Goal: Check status: Check status

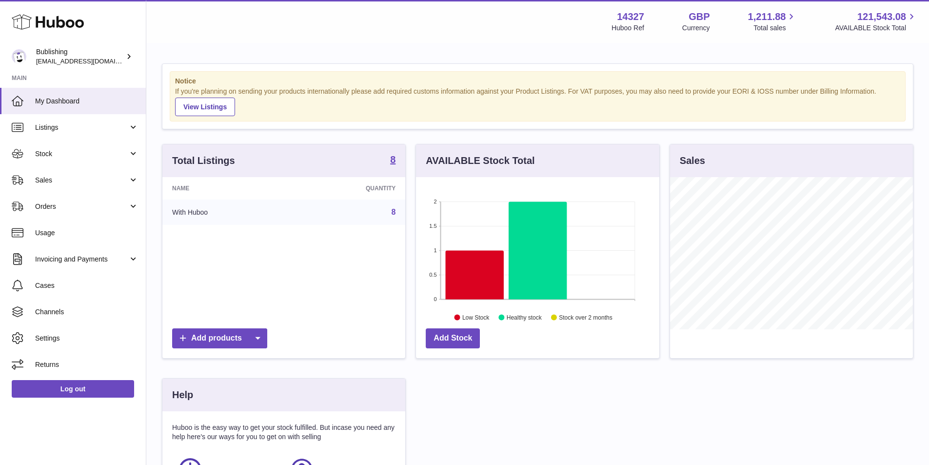
scroll to position [487644, 487554]
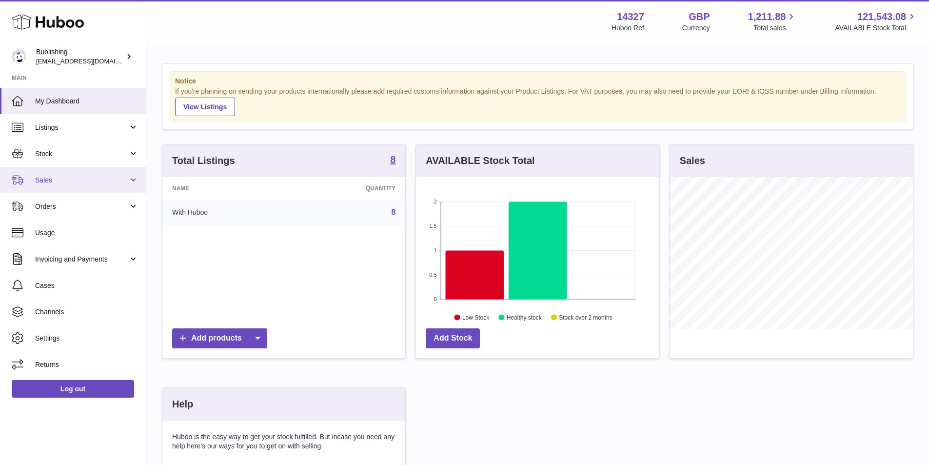
click at [134, 188] on link "Sales" at bounding box center [73, 180] width 146 height 26
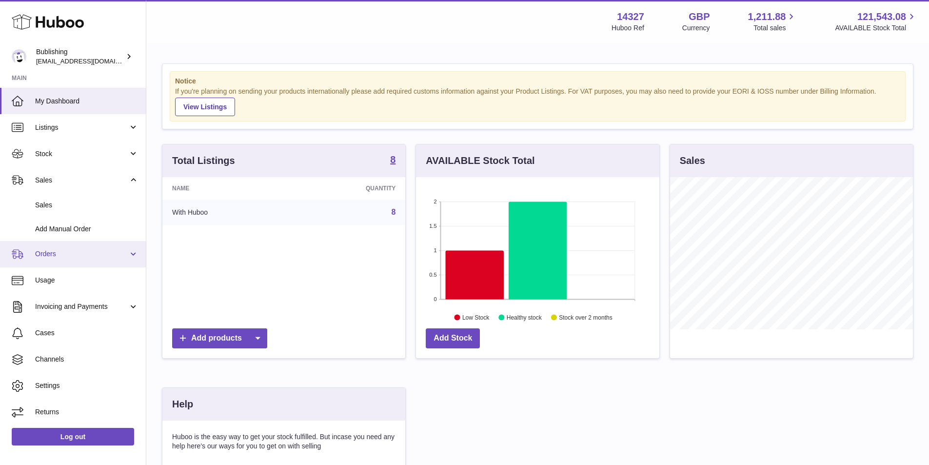
click at [133, 252] on link "Orders" at bounding box center [73, 254] width 146 height 26
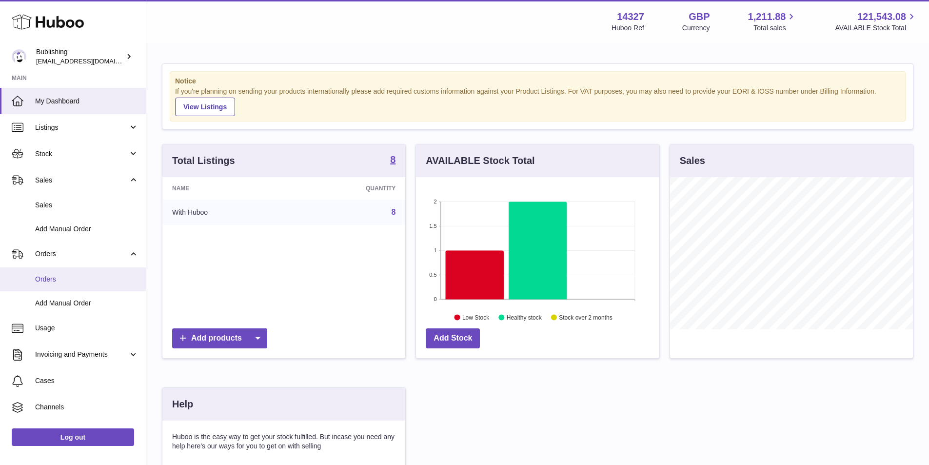
click at [58, 283] on span "Orders" at bounding box center [86, 279] width 103 height 9
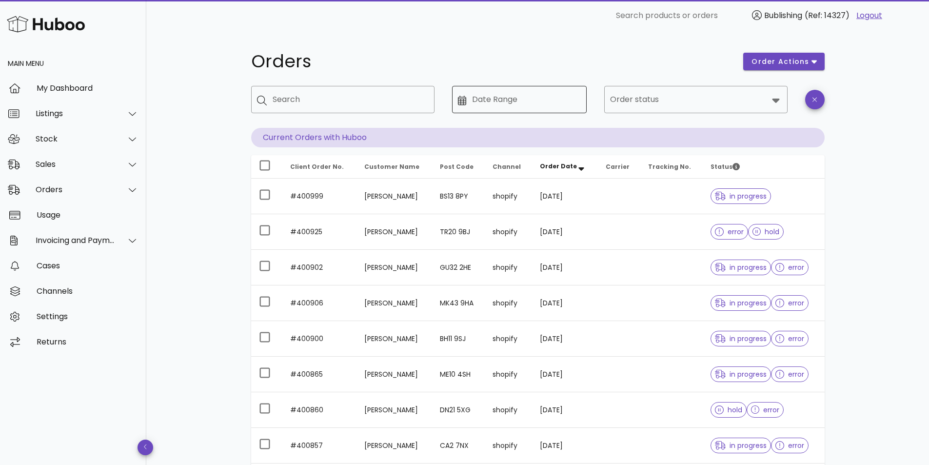
click at [461, 96] on icon at bounding box center [462, 101] width 9 height 10
click at [776, 105] on icon at bounding box center [776, 100] width 12 height 12
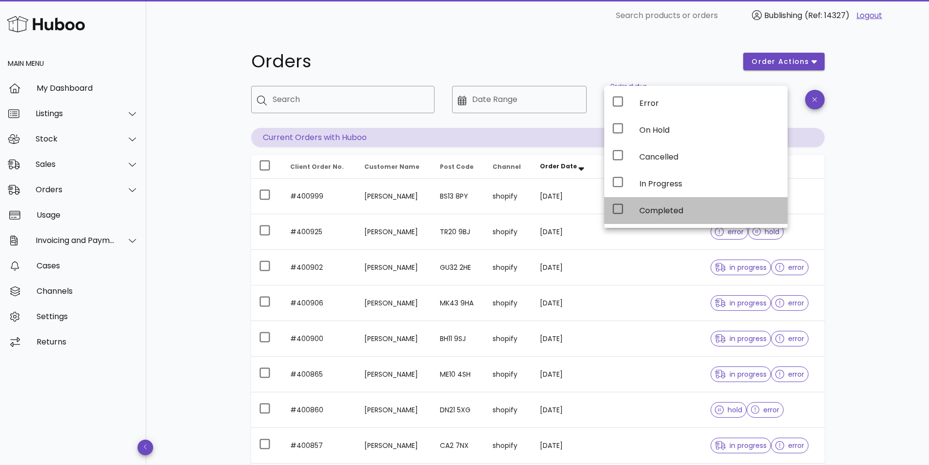
click at [667, 206] on div "Completed" at bounding box center [710, 210] width 140 height 9
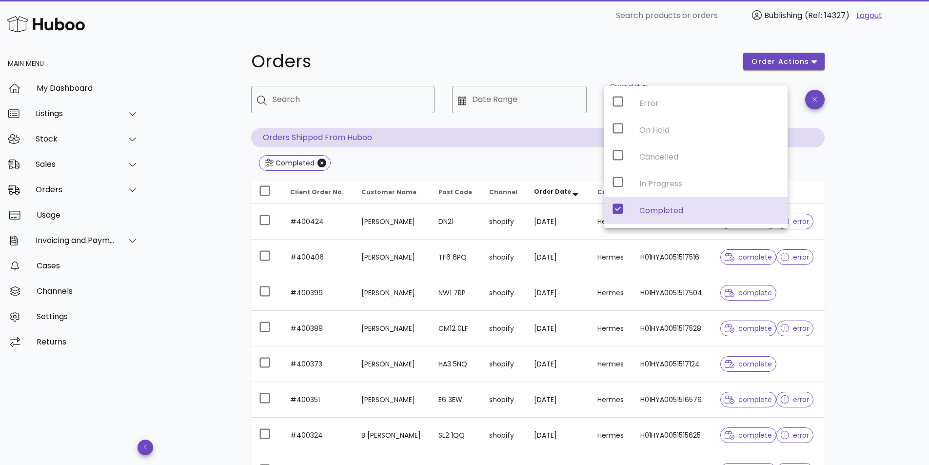
drag, startPoint x: 860, startPoint y: 137, endPoint x: 854, endPoint y: 140, distance: 7.2
click at [857, 140] on div "Orders order actions ​ Search ​ Date Range ​ Order status Completed Orders Ship…" at bounding box center [537, 349] width 783 height 636
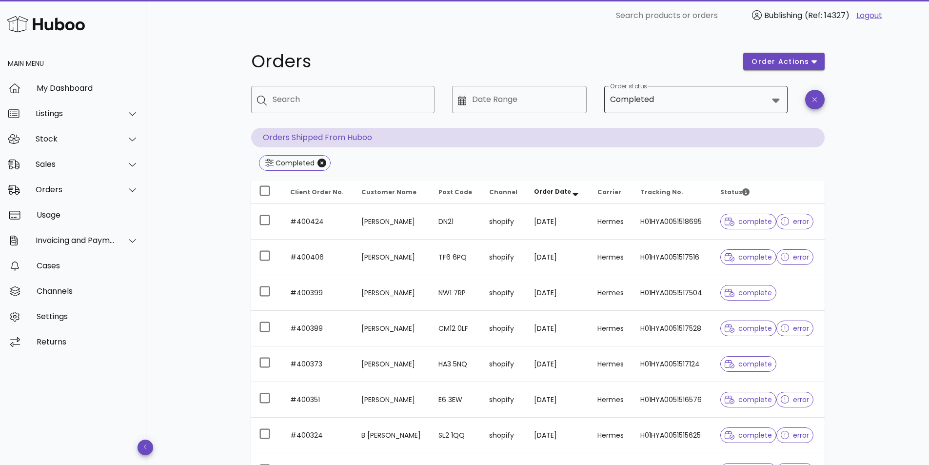
click at [685, 107] on div "Completed" at bounding box center [689, 99] width 158 height 23
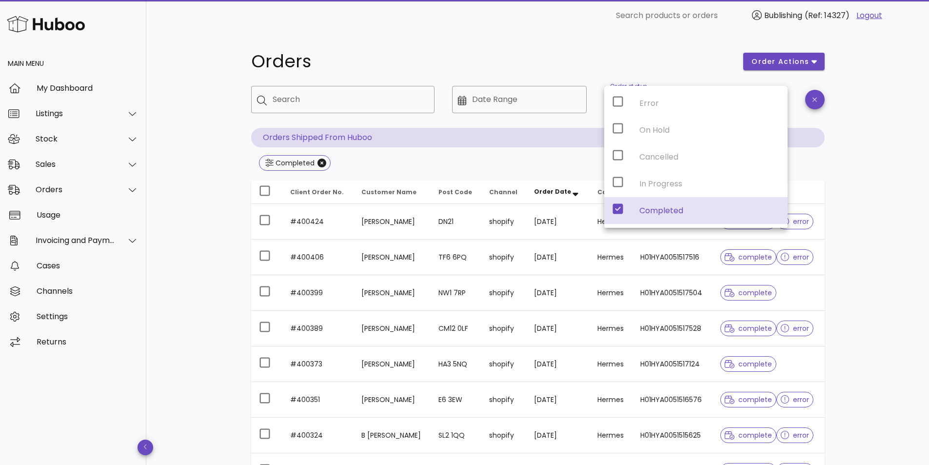
click at [619, 187] on div "Error On Hold Cancelled In Progress Completed" at bounding box center [695, 157] width 183 height 142
click at [617, 209] on icon at bounding box center [618, 209] width 12 height 12
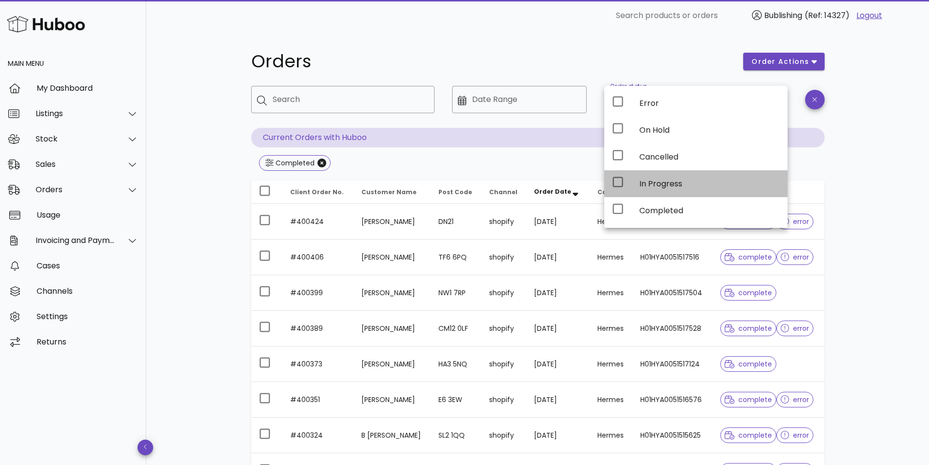
click at [619, 181] on icon at bounding box center [618, 182] width 12 height 12
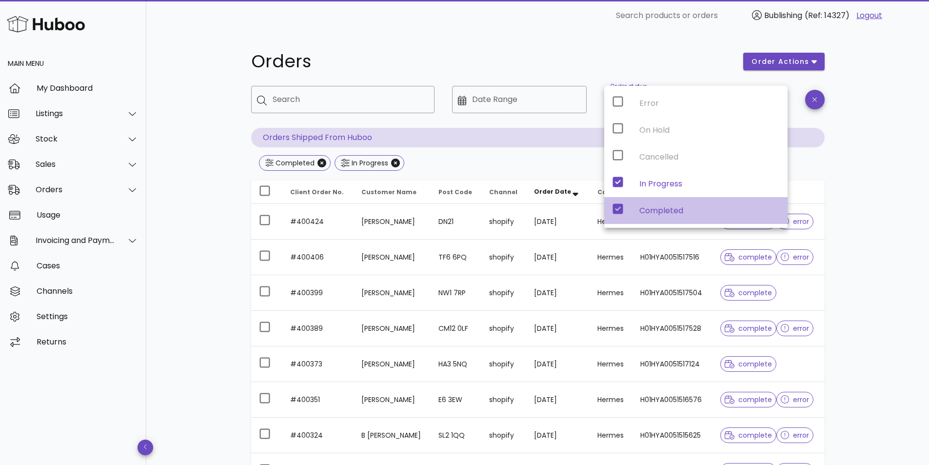
click at [621, 210] on icon at bounding box center [618, 209] width 10 height 10
click at [619, 211] on icon at bounding box center [618, 209] width 10 height 10
click at [891, 214] on div "Orders order actions ​ Search ​ Date Range ​ Order status Completed, In Progres…" at bounding box center [537, 349] width 783 height 636
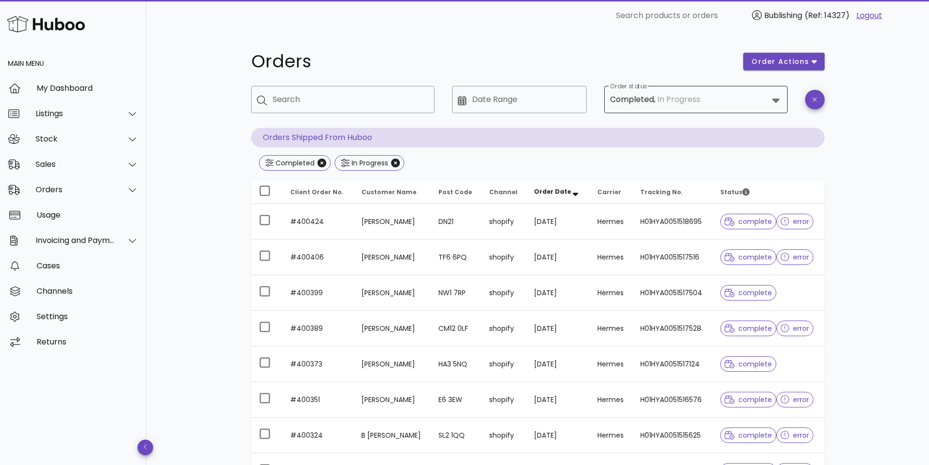
click at [692, 99] on div "In Progress" at bounding box center [679, 99] width 43 height 9
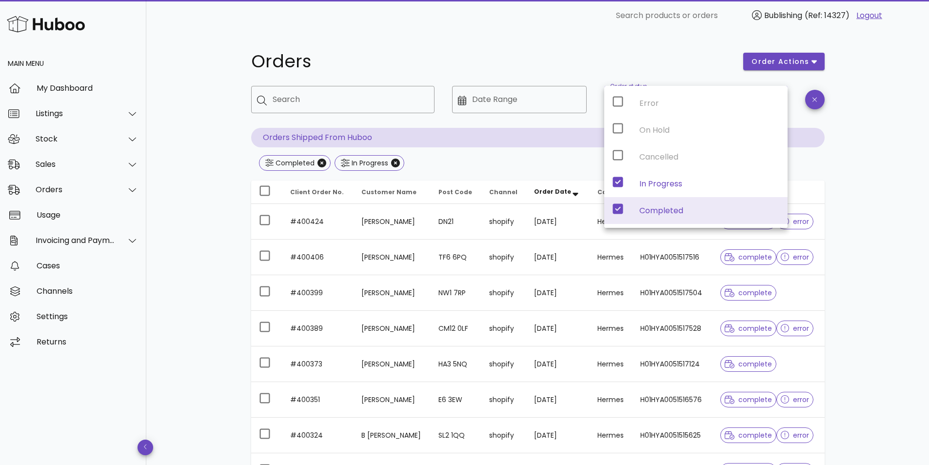
click at [616, 181] on div "Error On Hold Cancelled In Progress Completed" at bounding box center [695, 157] width 183 height 142
click at [617, 212] on icon at bounding box center [618, 209] width 10 height 10
click at [618, 180] on div "Error On Hold Cancelled In Progress Completed" at bounding box center [695, 157] width 183 height 142
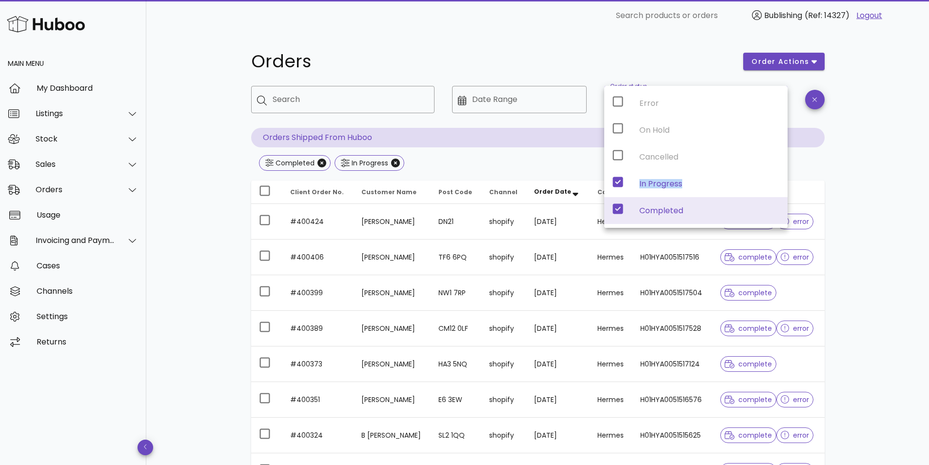
click at [616, 212] on icon at bounding box center [618, 209] width 10 height 10
click at [319, 163] on icon "Close" at bounding box center [322, 163] width 9 height 9
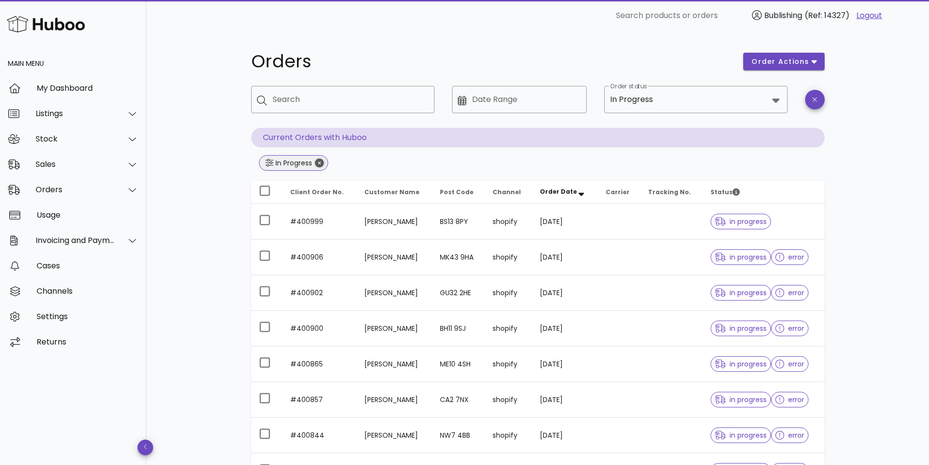
click at [323, 166] on icon "Close" at bounding box center [319, 163] width 9 height 9
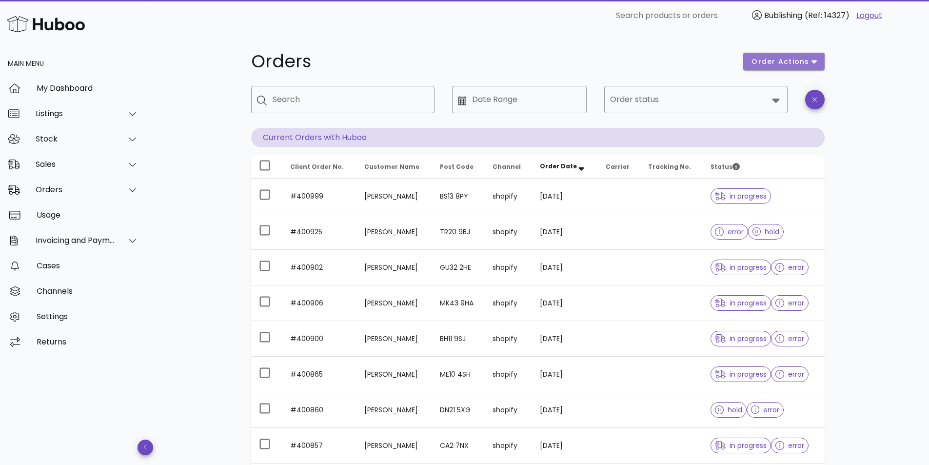
click at [810, 63] on span "order actions" at bounding box center [783, 62] width 65 height 10
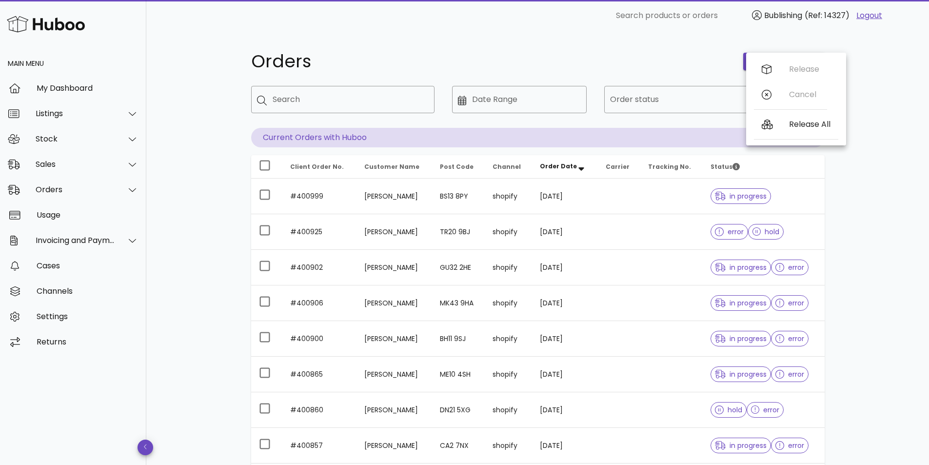
click at [859, 191] on div "Orders order actions ​ Search ​ Date Range ​ Order status Current Orders with H…" at bounding box center [537, 336] width 783 height 611
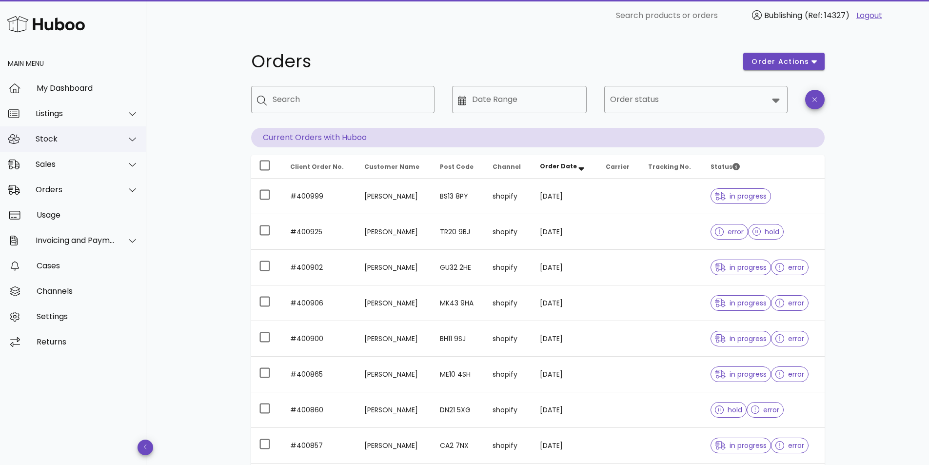
click at [135, 133] on div at bounding box center [126, 139] width 23 height 24
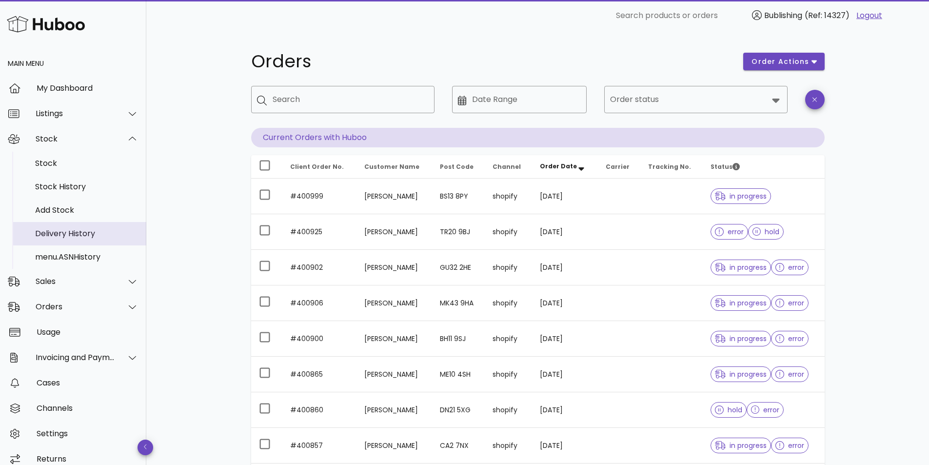
click at [89, 230] on div "Delivery History" at bounding box center [86, 233] width 103 height 9
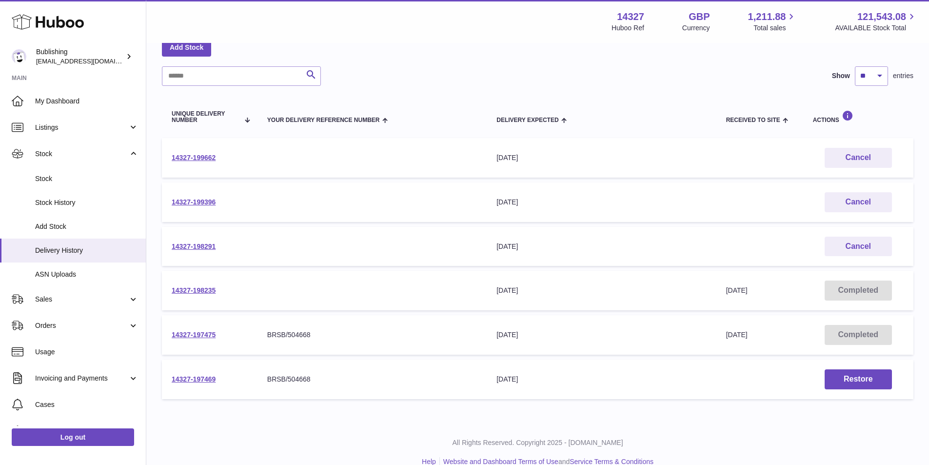
scroll to position [71, 0]
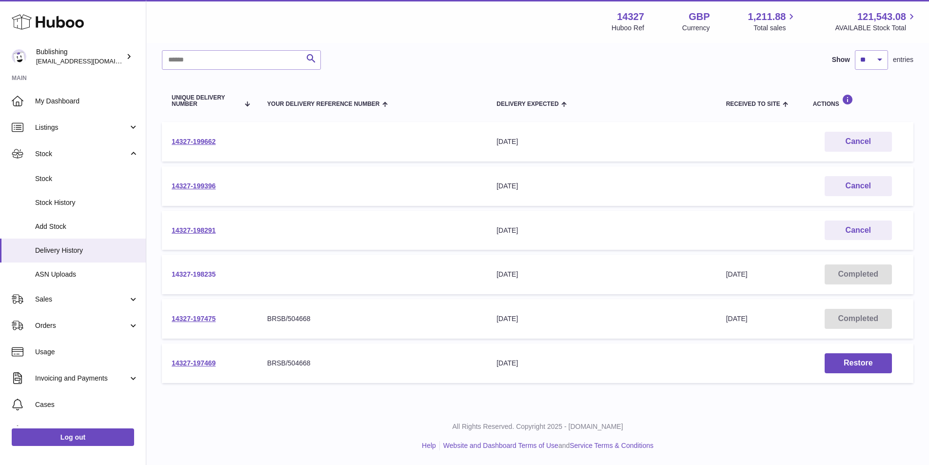
click at [204, 278] on link "14327-198235" at bounding box center [194, 274] width 44 height 8
click at [196, 184] on link "14327-199396" at bounding box center [194, 186] width 44 height 8
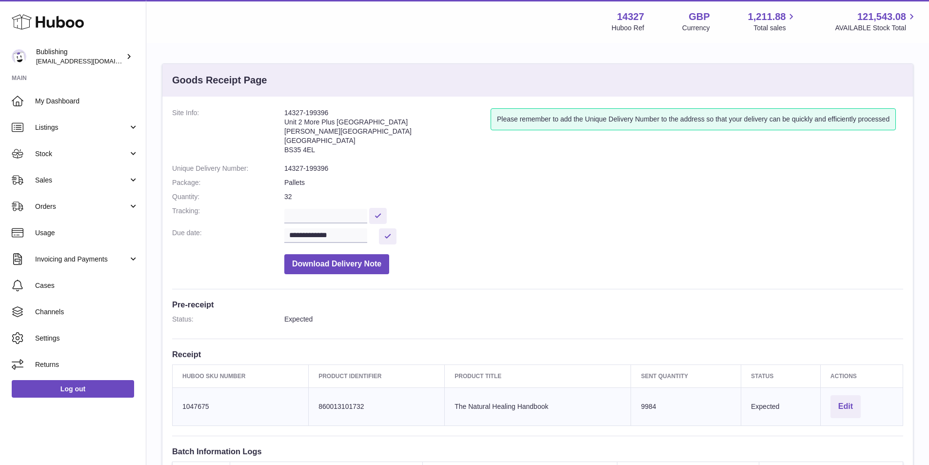
scroll to position [49, 0]
